Goal: Task Accomplishment & Management: Use online tool/utility

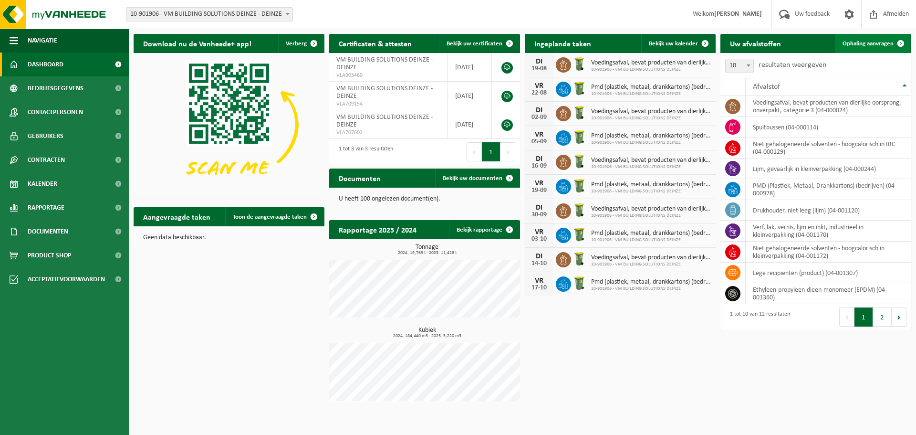
click at [871, 41] on span "Ophaling aanvragen" at bounding box center [868, 44] width 51 height 6
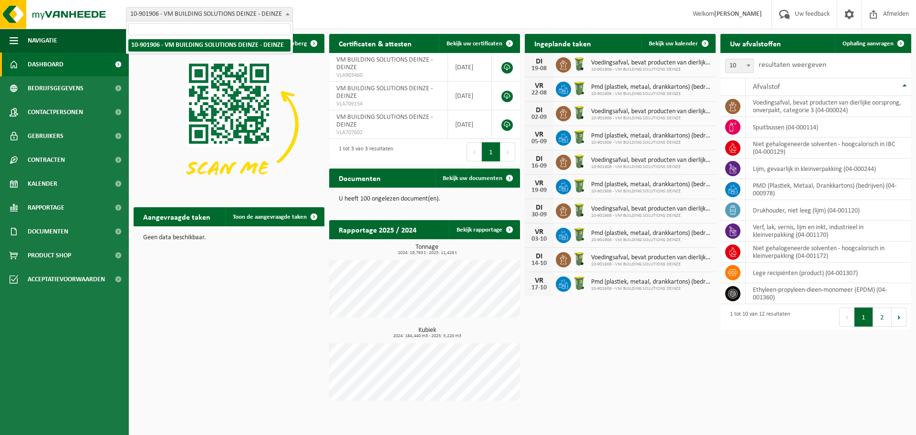
click at [219, 14] on span "10-901906 - VM BUILDING SOLUTIONS DEINZE - DEINZE" at bounding box center [209, 14] width 166 height 13
